Goal: Find specific page/section: Find specific page/section

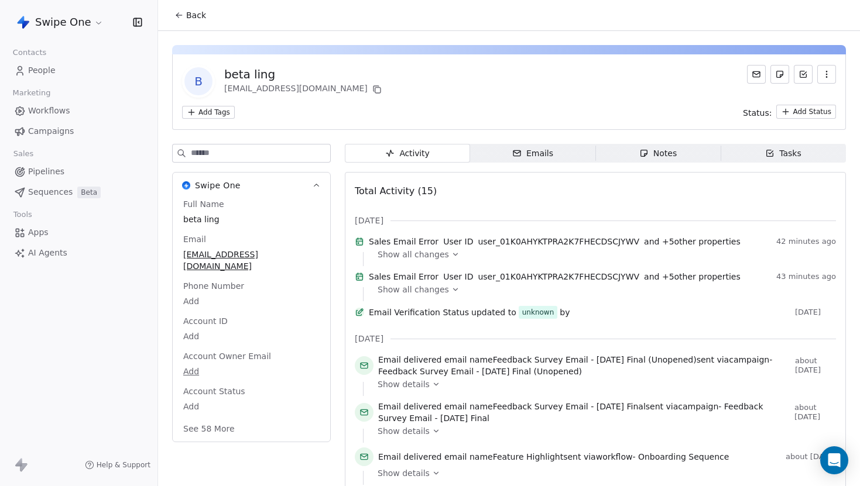
click at [538, 152] on div "Emails" at bounding box center [532, 153] width 41 height 12
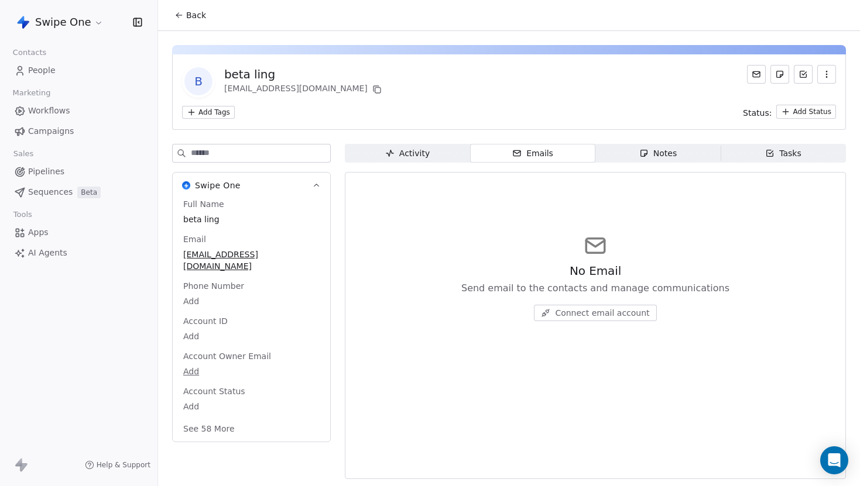
click at [407, 152] on div "Activity" at bounding box center [407, 153] width 44 height 12
